Goal: Task Accomplishment & Management: Manage account settings

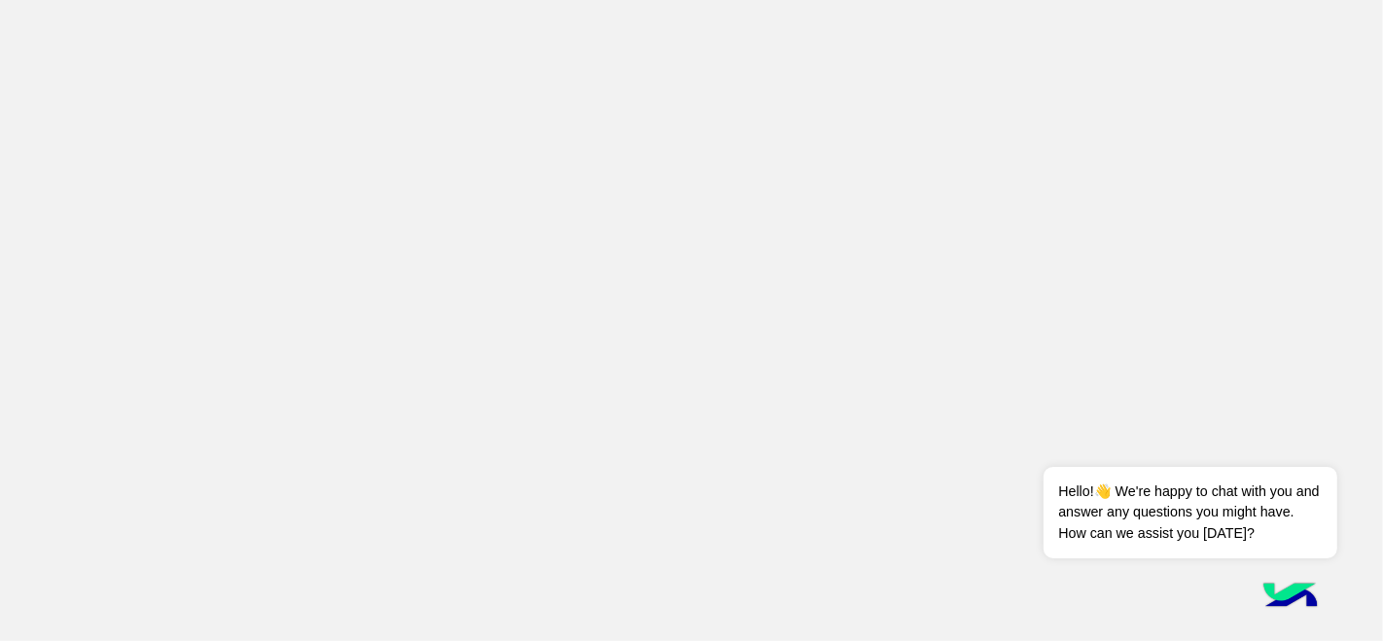
click at [1291, 573] on img at bounding box center [1290, 597] width 68 height 68
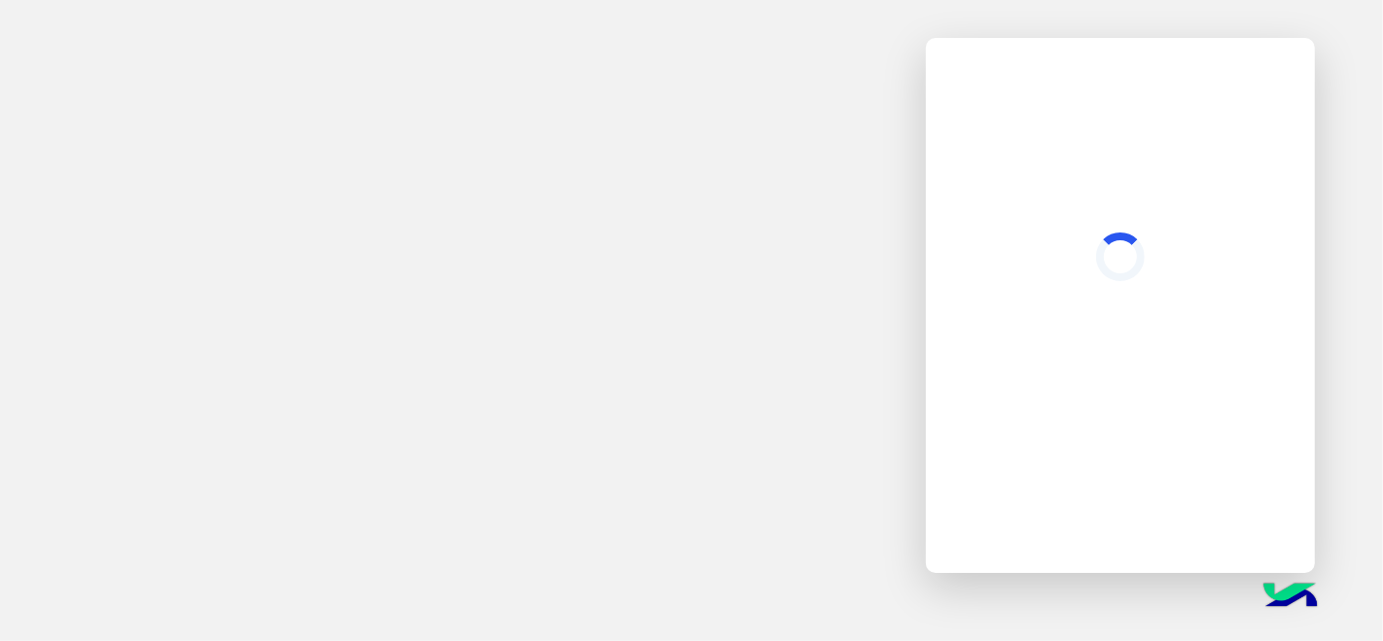
click at [1291, 573] on div at bounding box center [1120, 305] width 389 height 535
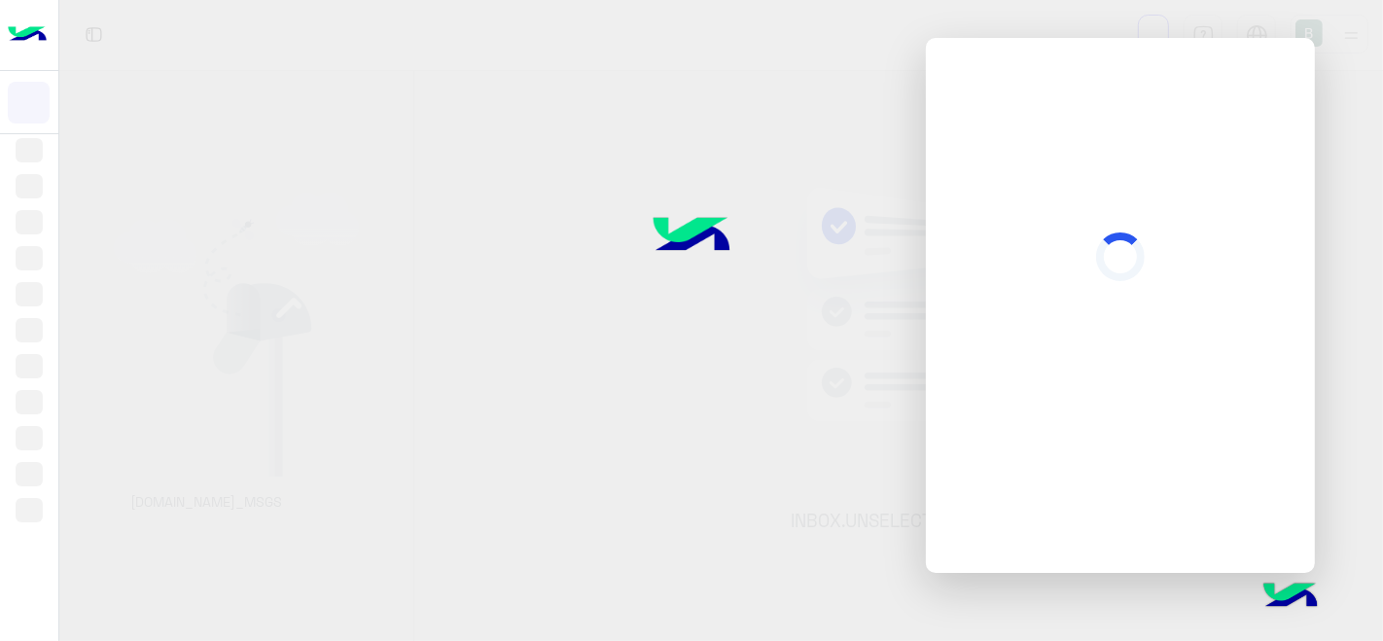
click at [1280, 604] on img at bounding box center [1290, 597] width 68 height 68
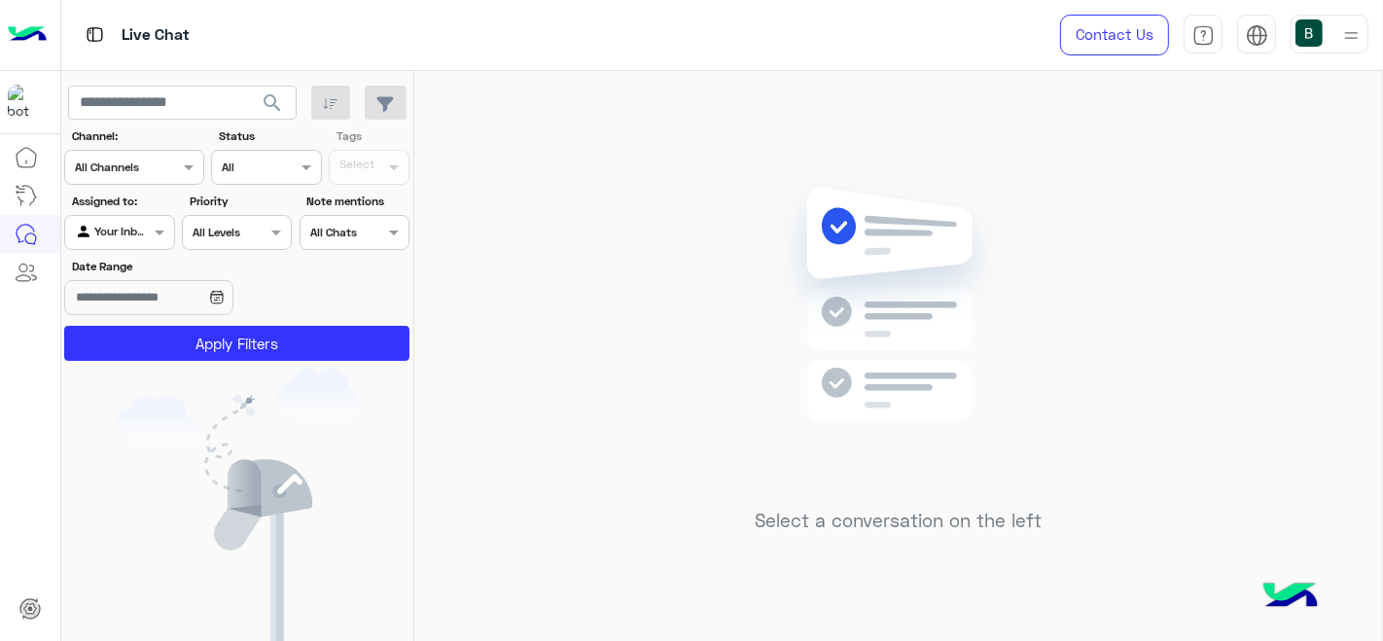
click at [39, 28] on img at bounding box center [27, 35] width 39 height 41
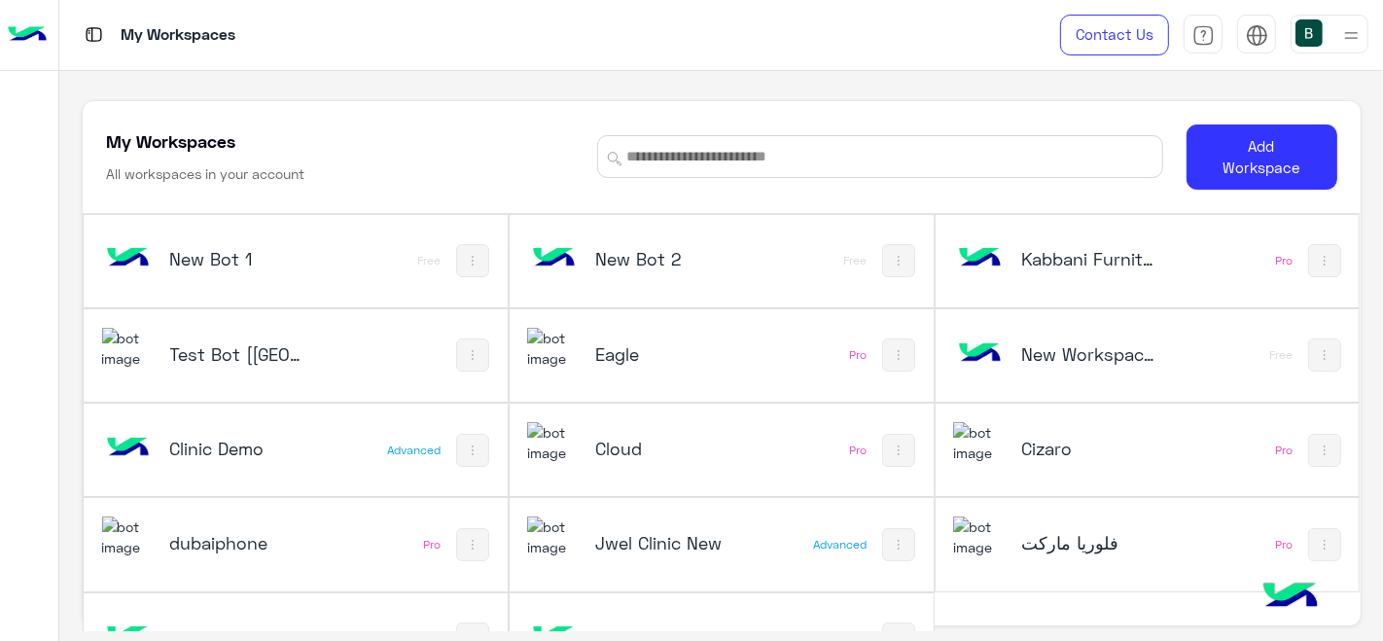
scroll to position [52, 0]
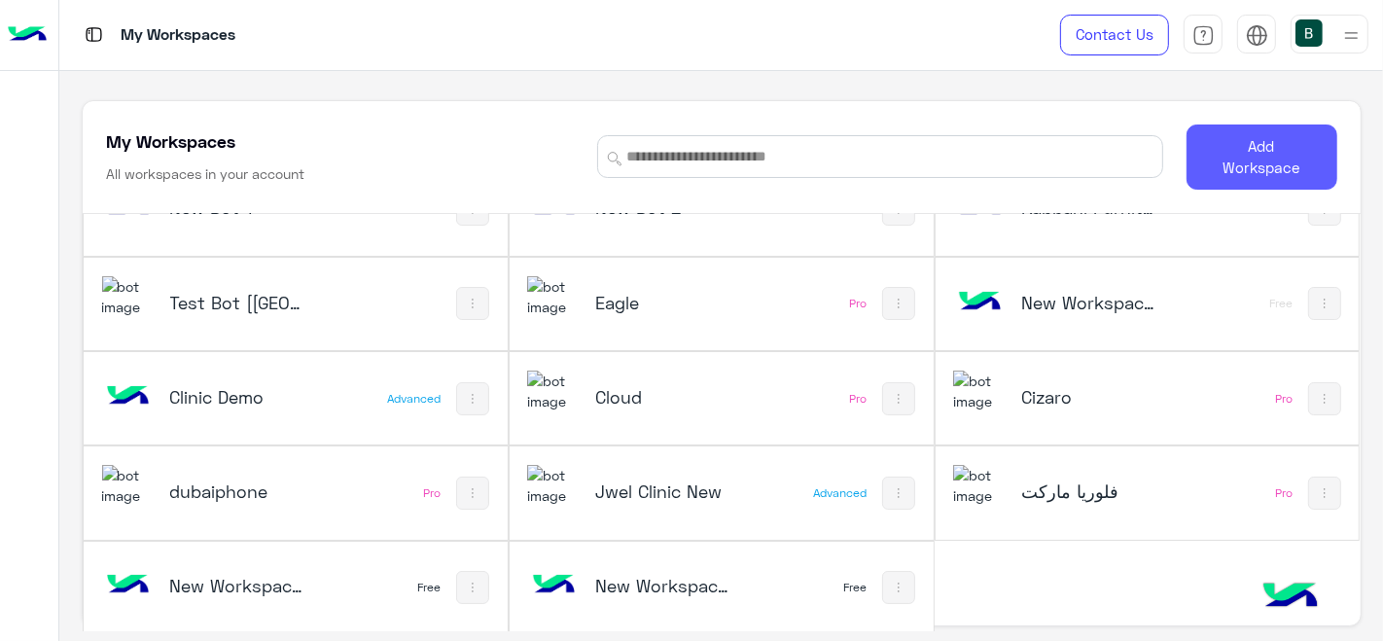
click at [1223, 171] on button "Add Workspace" at bounding box center [1261, 156] width 151 height 65
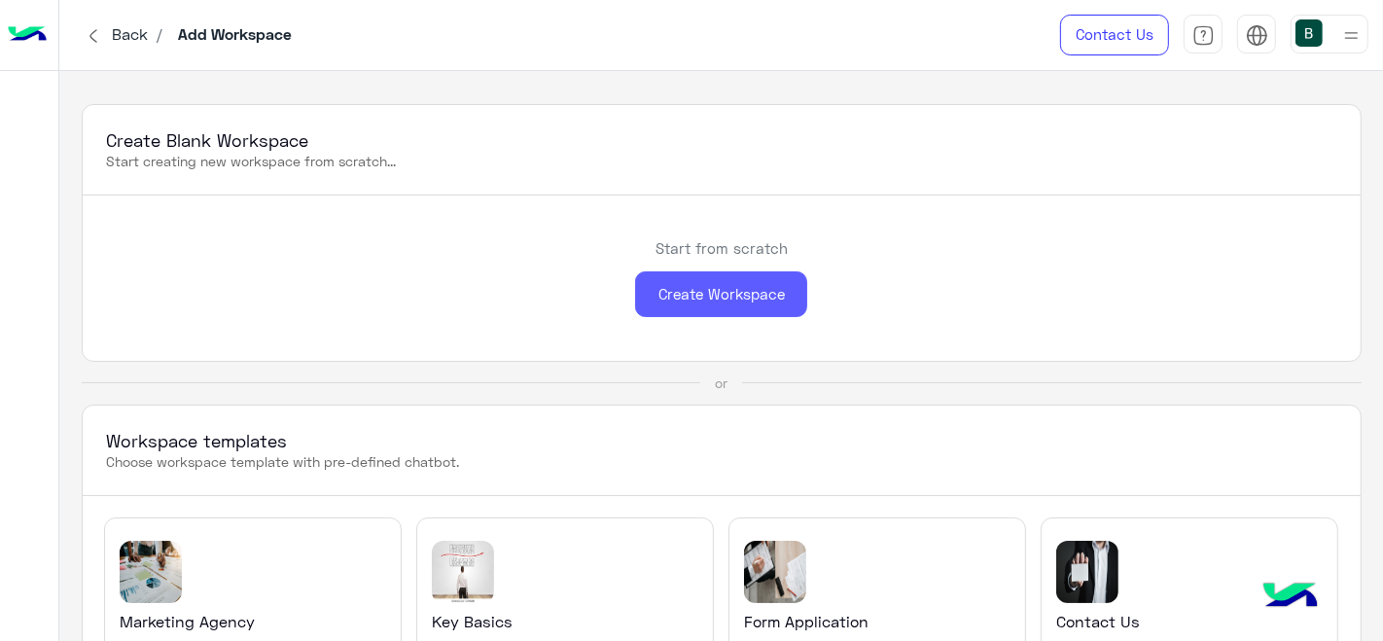
click at [684, 300] on div "Create Workspace" at bounding box center [721, 294] width 172 height 46
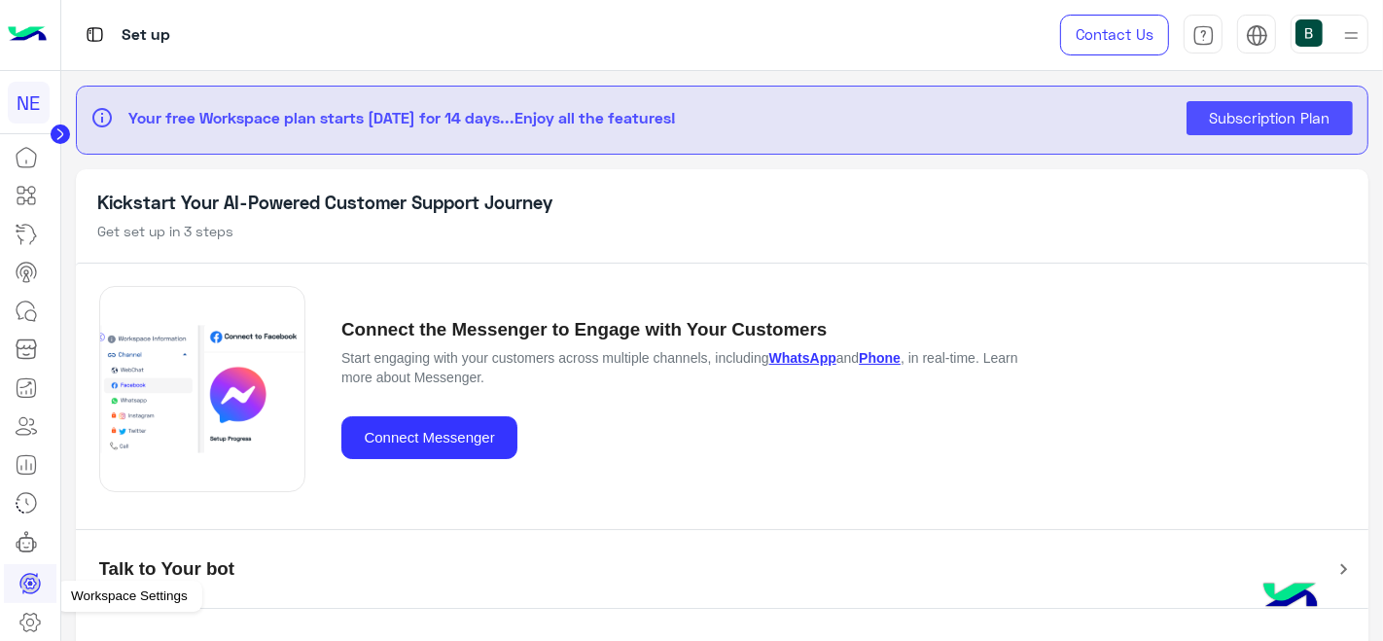
click at [25, 613] on icon at bounding box center [29, 622] width 19 height 18
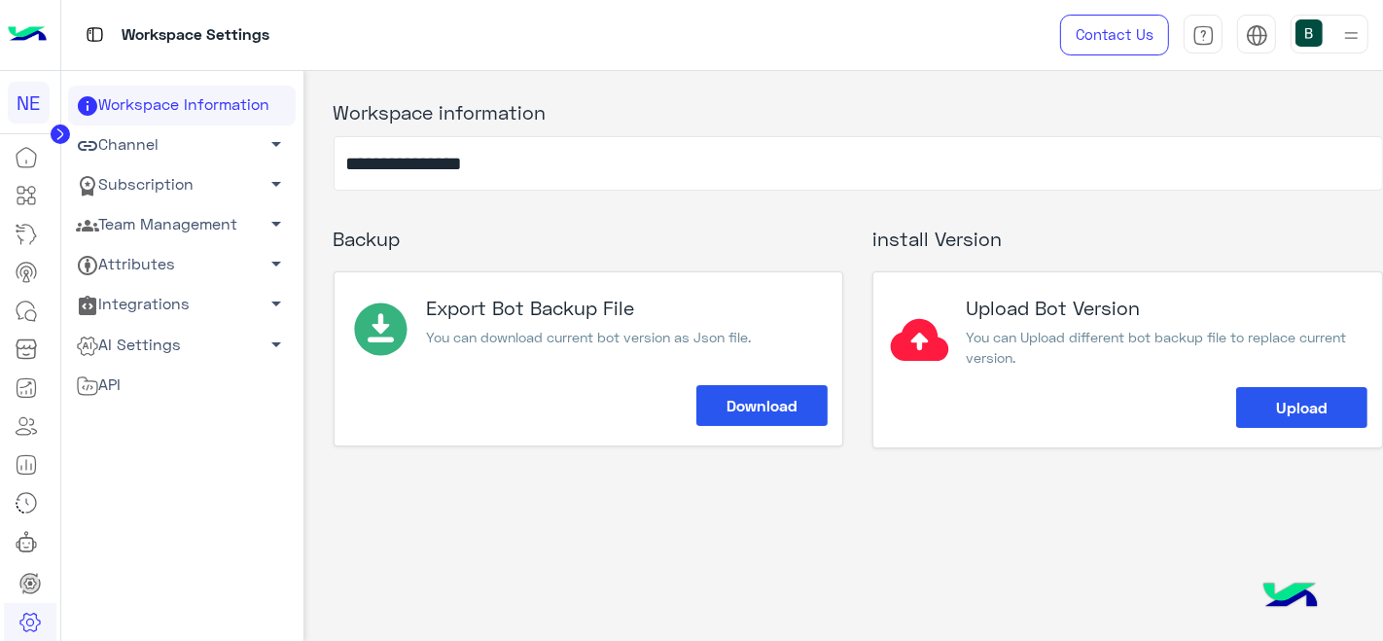
click at [153, 216] on link "Team Management arrow_drop_down" at bounding box center [182, 225] width 228 height 40
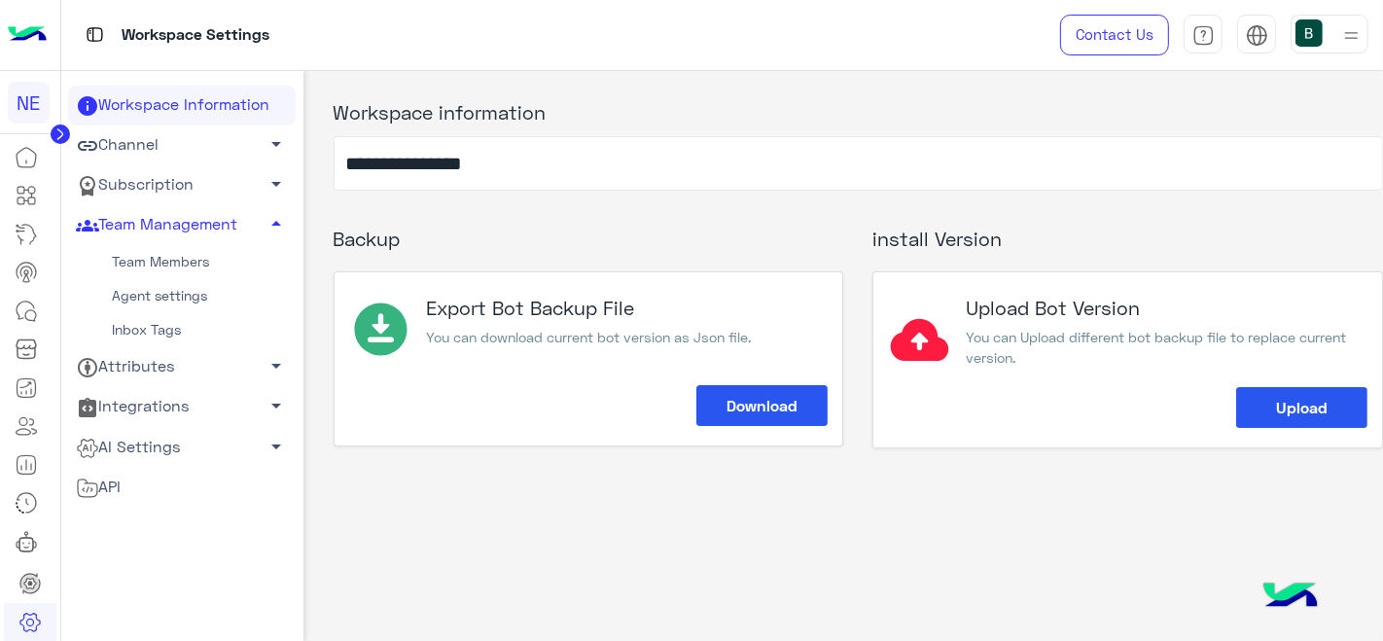
click at [149, 254] on link "Team Members" at bounding box center [182, 262] width 228 height 34
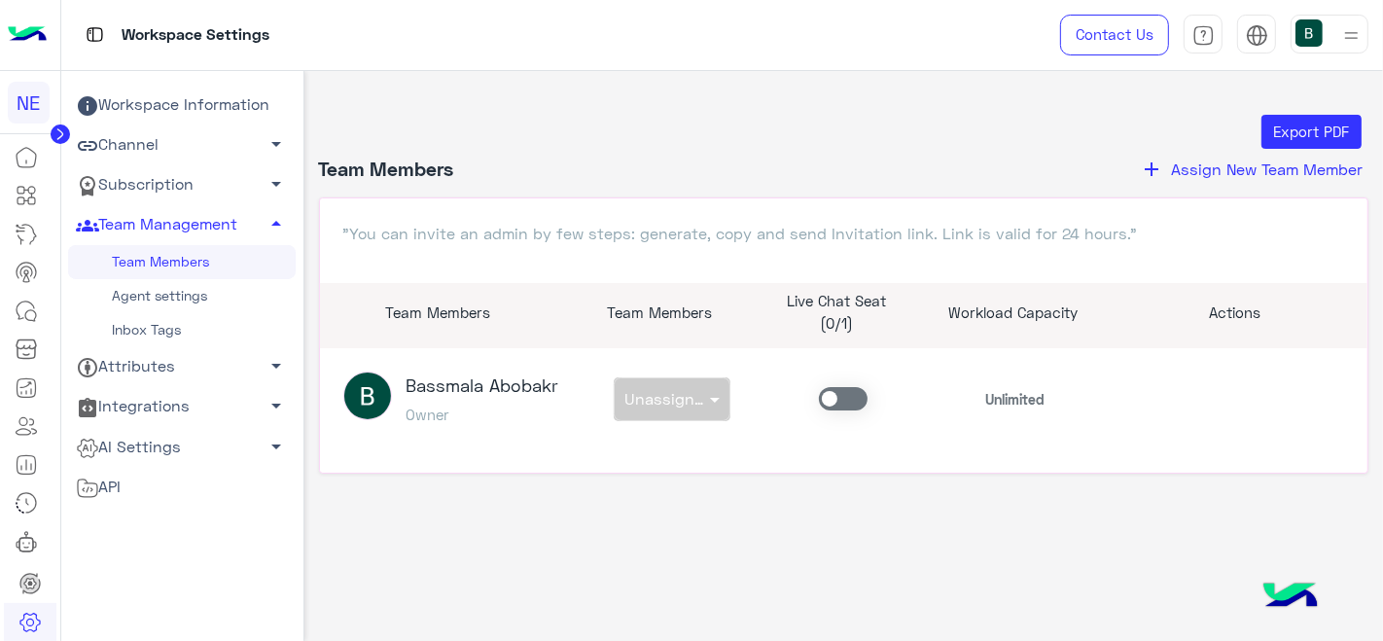
click at [1212, 164] on span "Assign New Team Member" at bounding box center [1267, 168] width 192 height 18
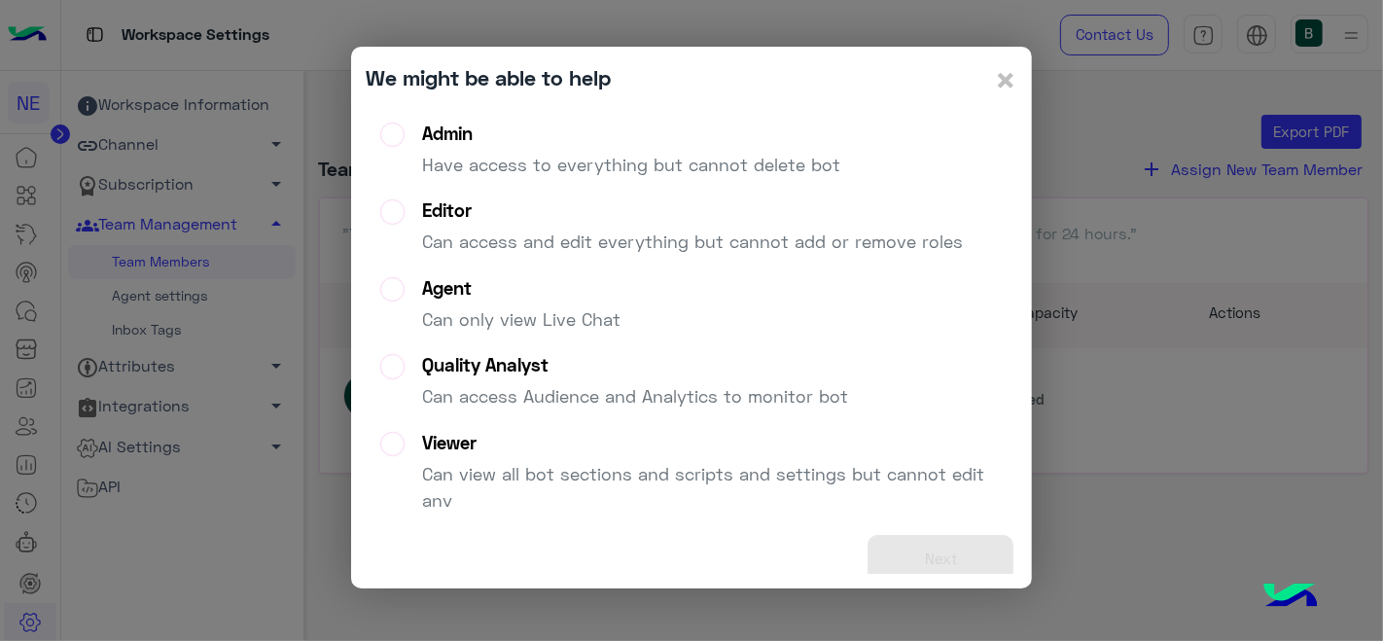
click at [777, 160] on p "Have access to everything but cannot delete bot" at bounding box center [631, 165] width 418 height 26
click at [963, 554] on button "Next" at bounding box center [940, 559] width 146 height 48
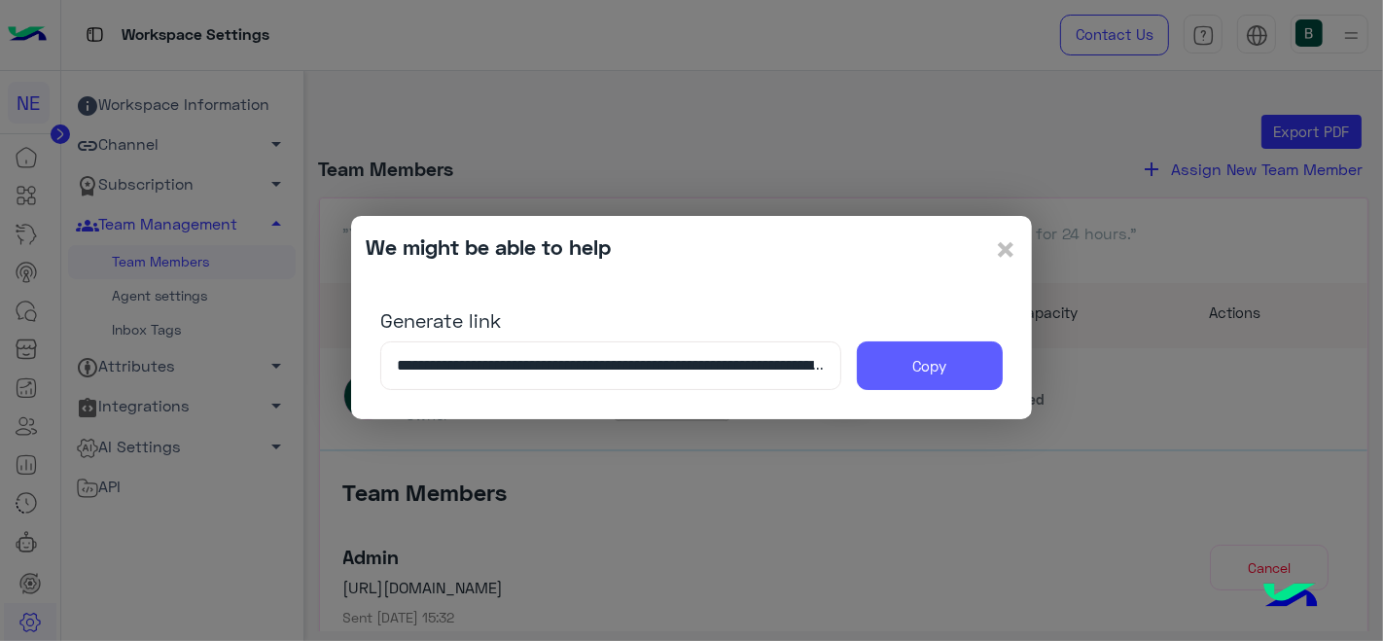
click at [916, 376] on button "Copy" at bounding box center [930, 365] width 146 height 49
click at [997, 264] on span "×" at bounding box center [1005, 249] width 23 height 44
